Goal: Navigation & Orientation: Understand site structure

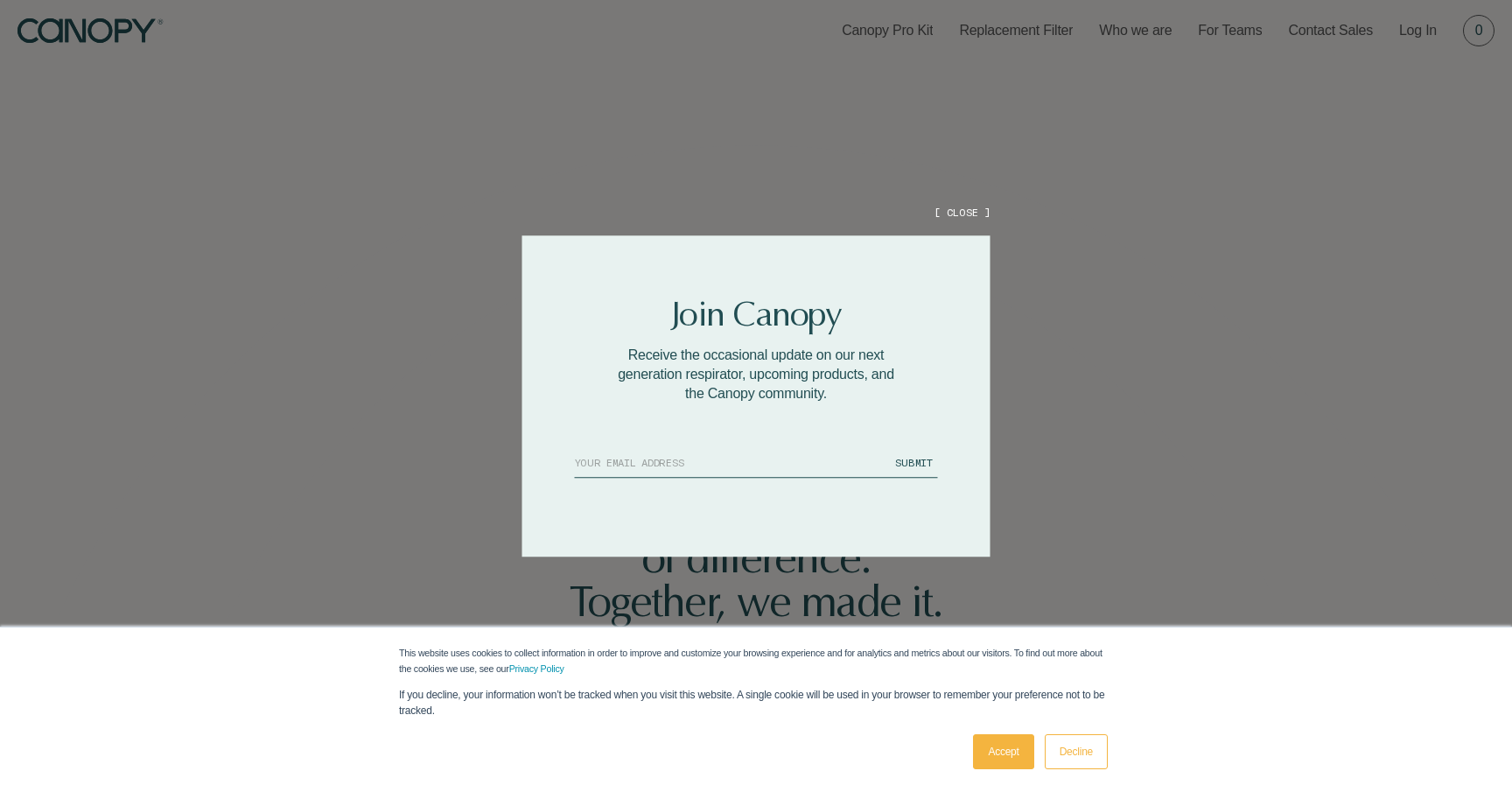
click at [951, 205] on button "[ CLOSE ]" at bounding box center [961, 212] width 56 height 15
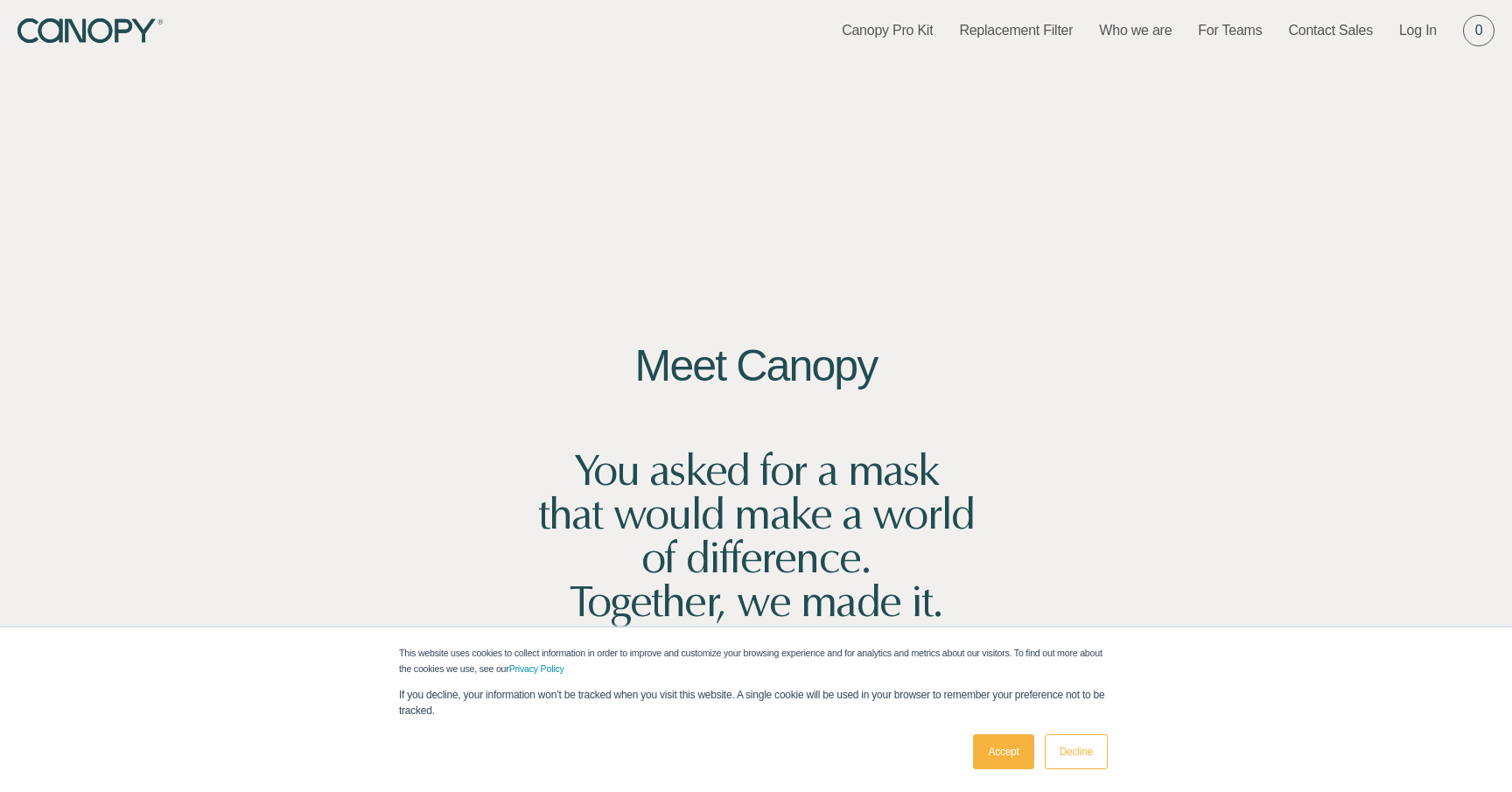
click at [1014, 744] on link "Accept" at bounding box center [1003, 752] width 61 height 35
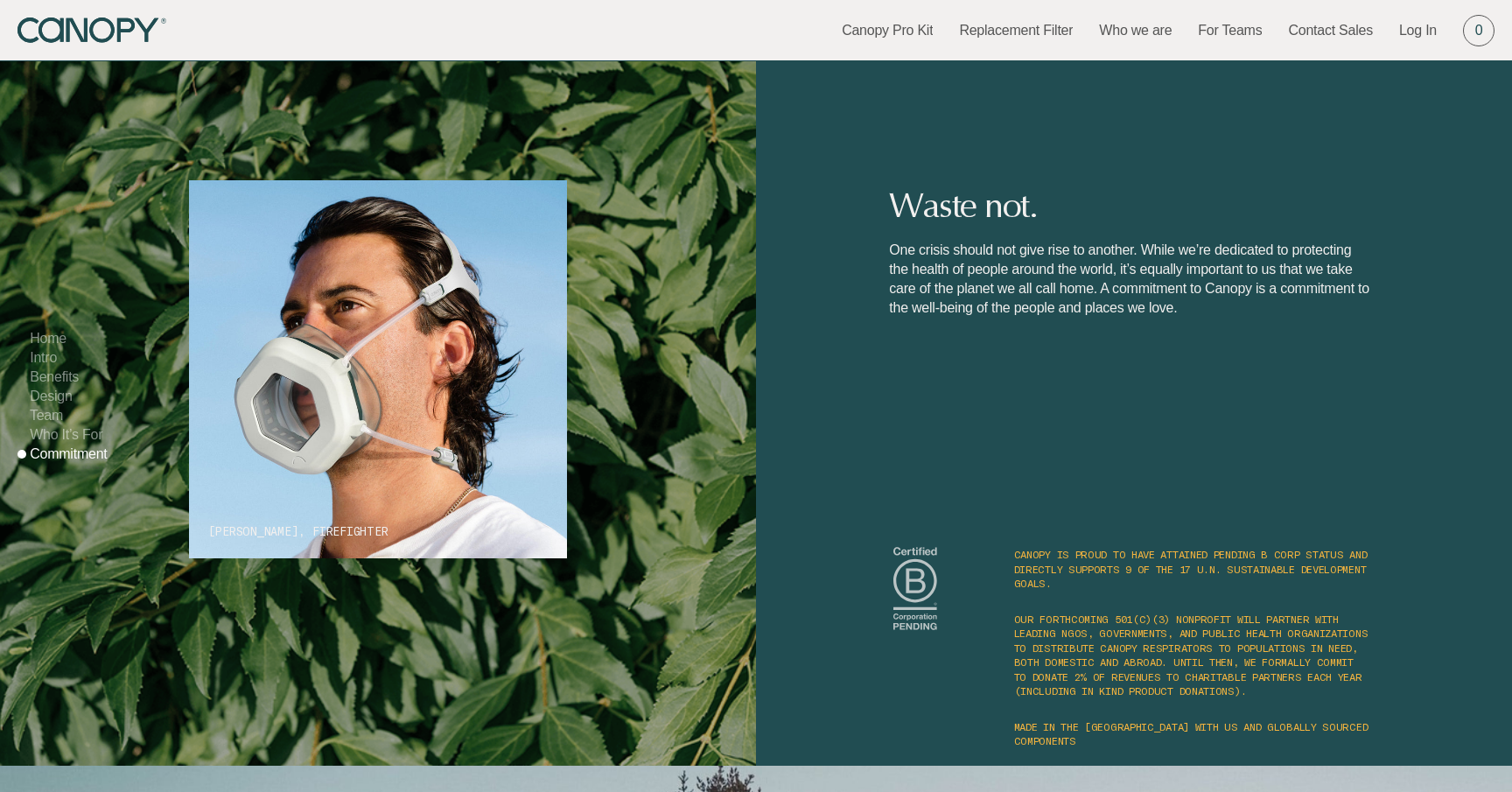
scroll to position [9749, 0]
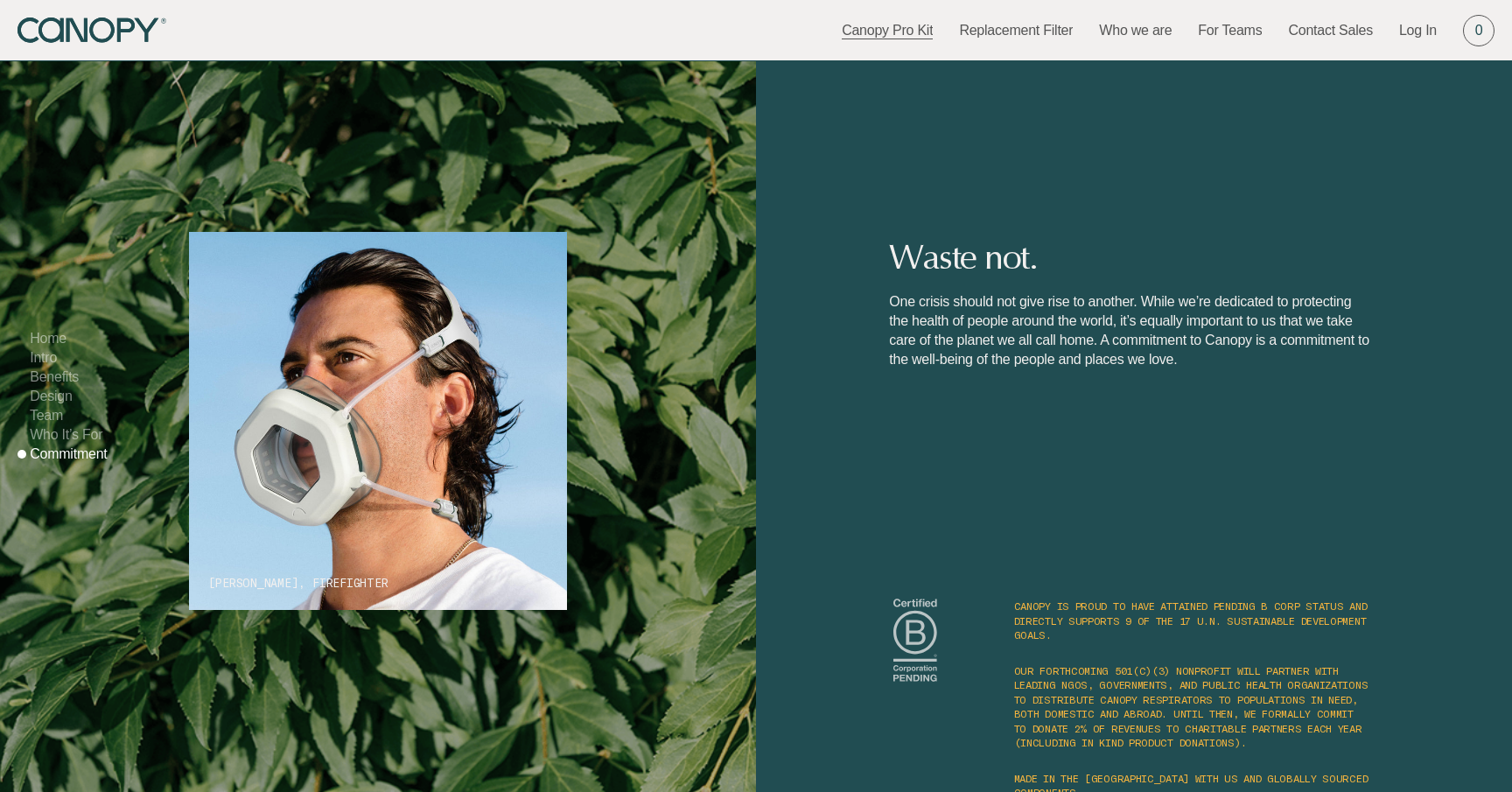
click at [914, 27] on link "Canopy Pro Kit" at bounding box center [887, 30] width 91 height 20
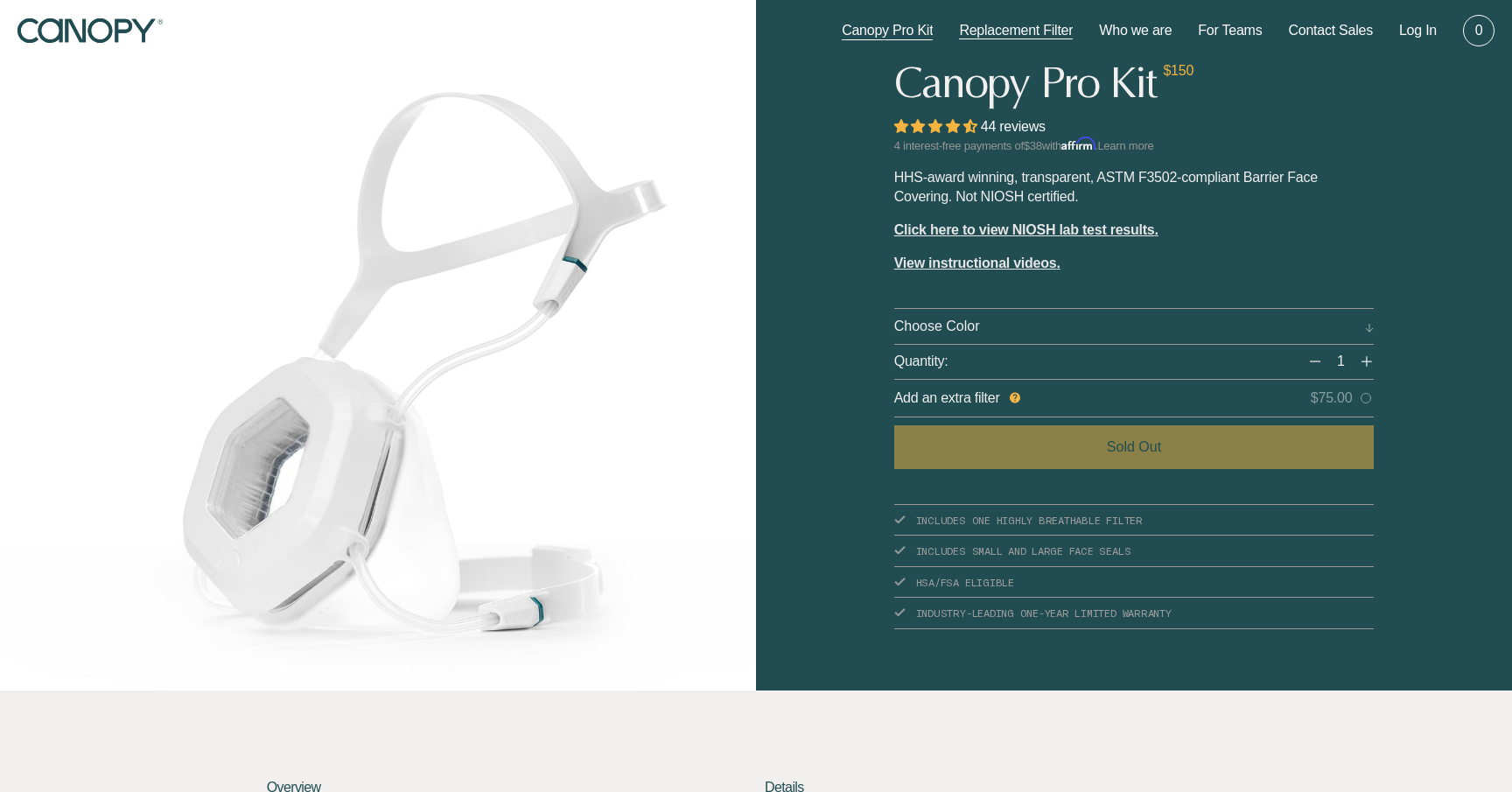
click at [1039, 30] on link "Replacement Filter" at bounding box center [1016, 30] width 113 height 20
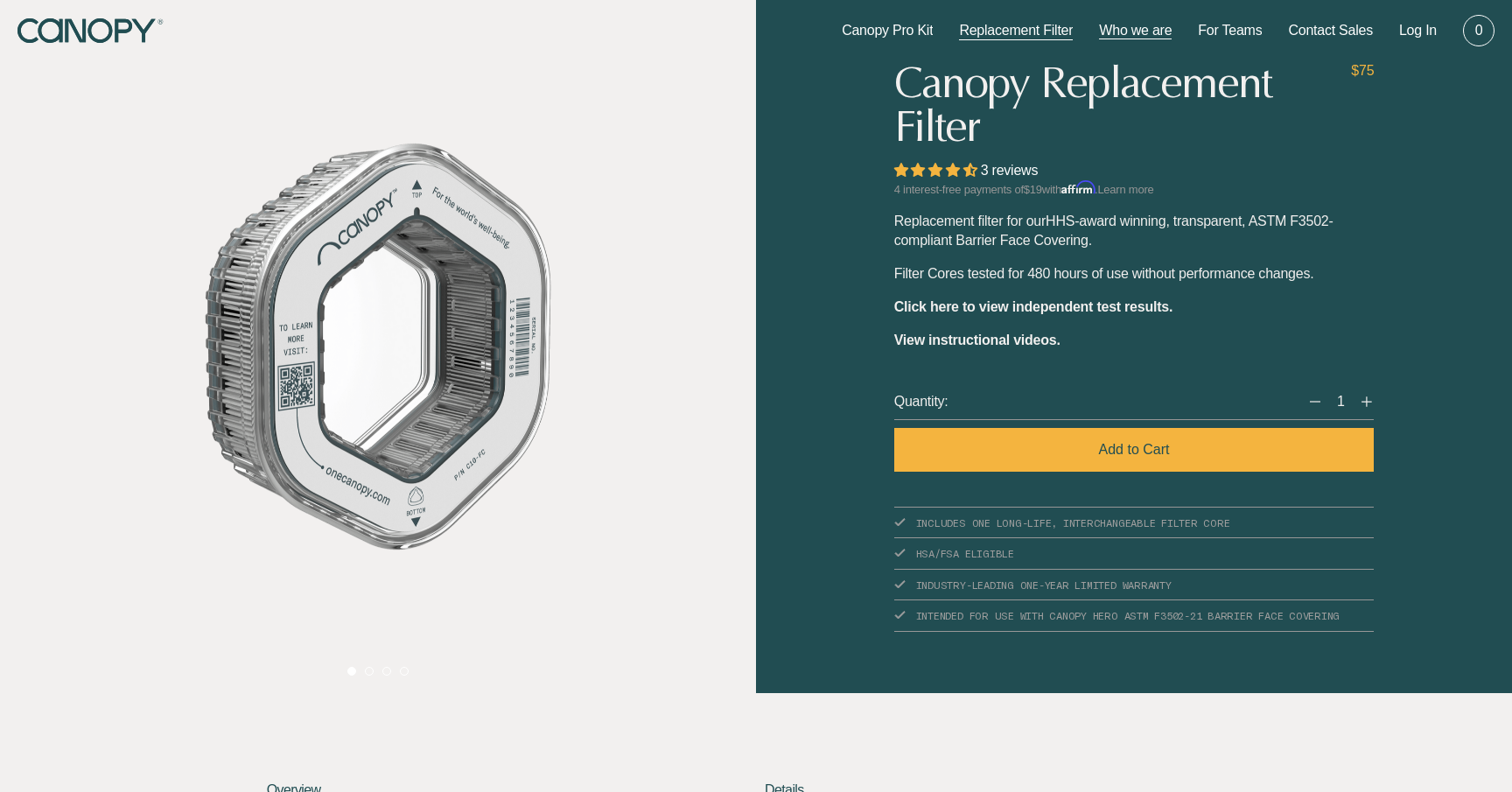
click at [1136, 32] on link "Who we are" at bounding box center [1135, 30] width 72 height 20
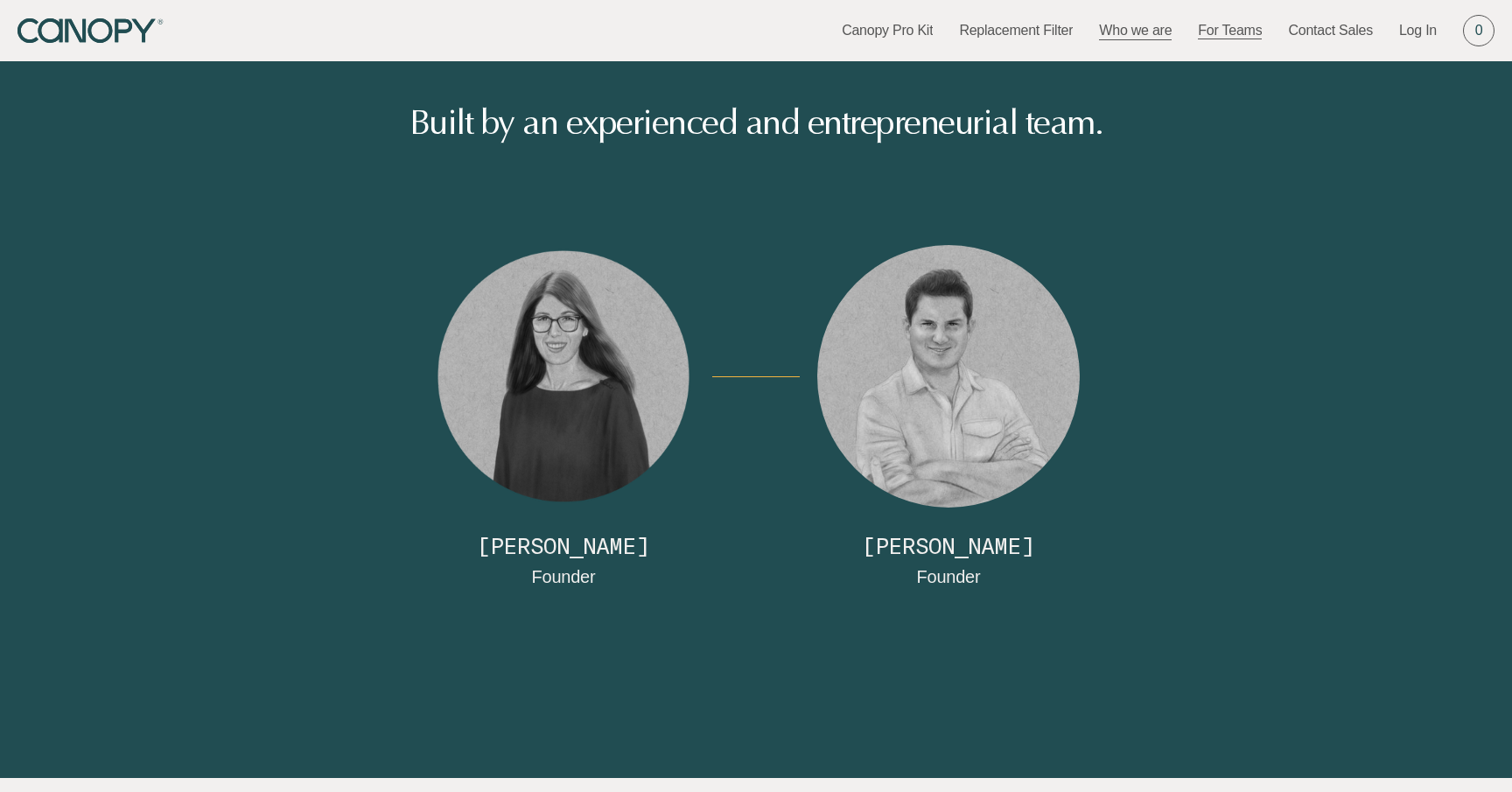
click at [1235, 35] on link "For Teams" at bounding box center [1229, 30] width 63 height 20
